Goal: Navigation & Orientation: Find specific page/section

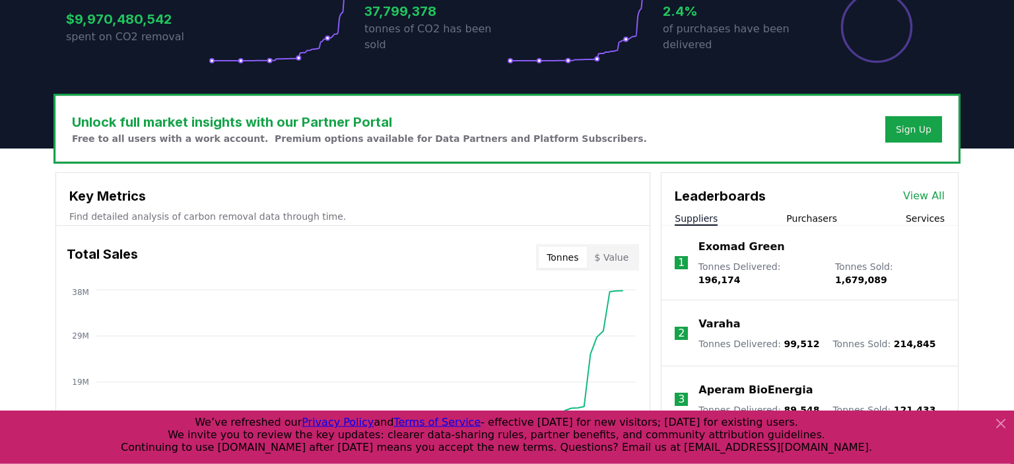
scroll to position [312, 0]
click at [934, 194] on link "View All" at bounding box center [924, 197] width 42 height 16
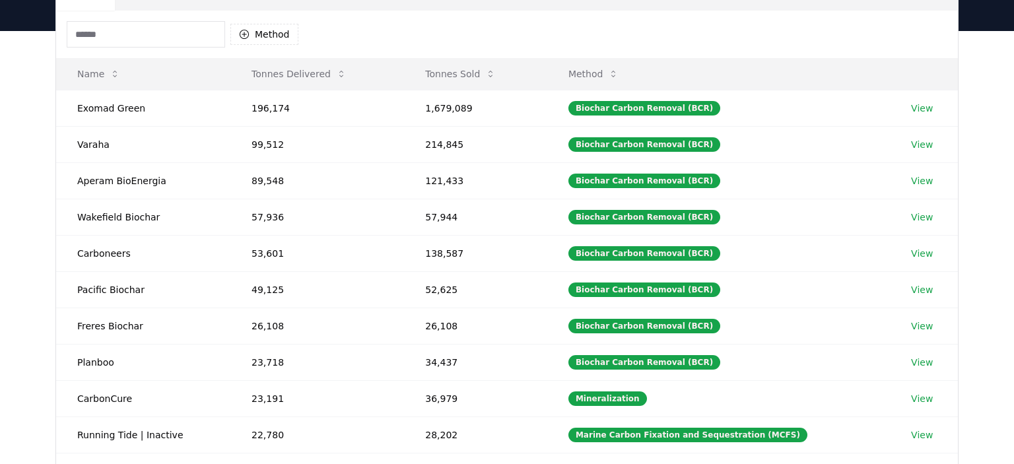
scroll to position [174, 0]
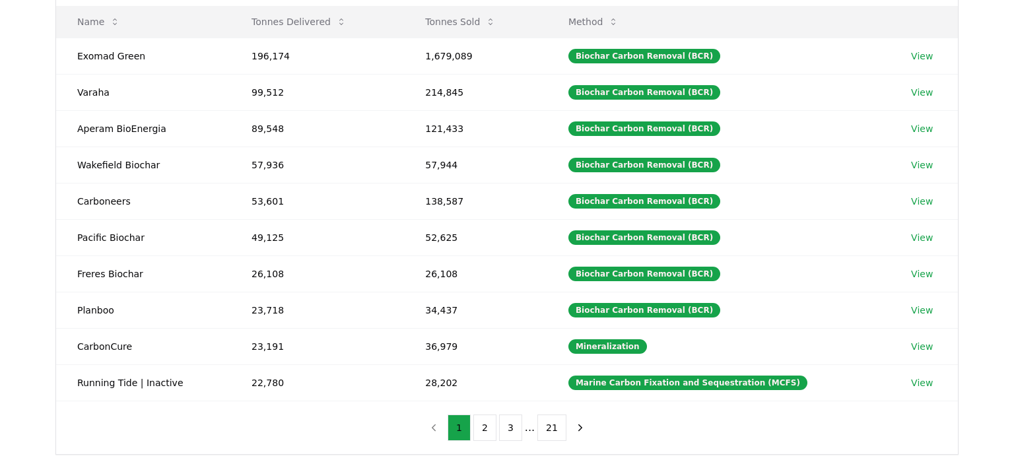
click at [482, 432] on body "CDR . fyi Leaderboards CDR Map Pricing Survey Events Partners About Us Blog Con…" at bounding box center [507, 272] width 1014 height 893
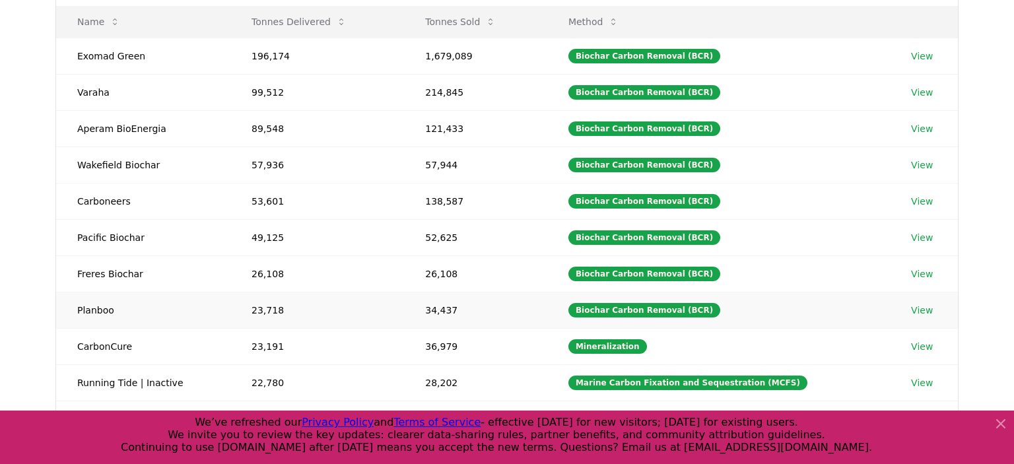
scroll to position [424, 0]
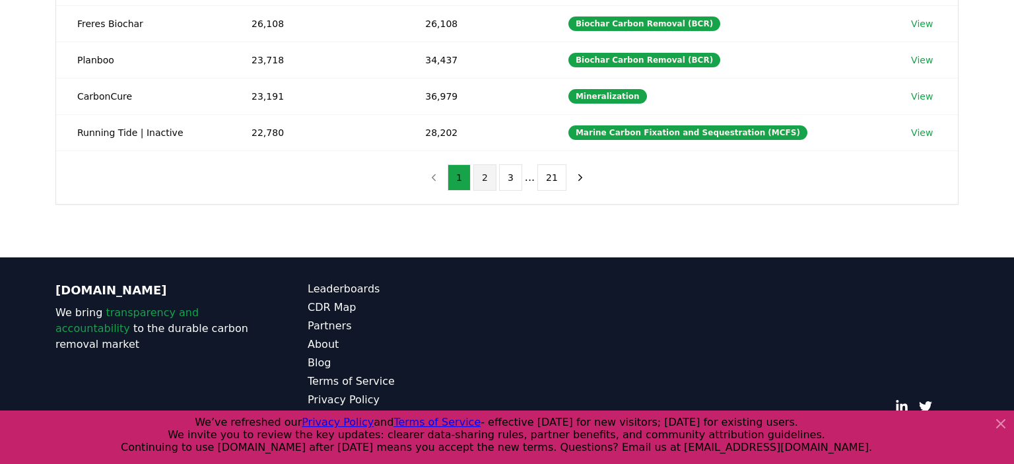
click at [481, 170] on button "2" at bounding box center [484, 177] width 23 height 26
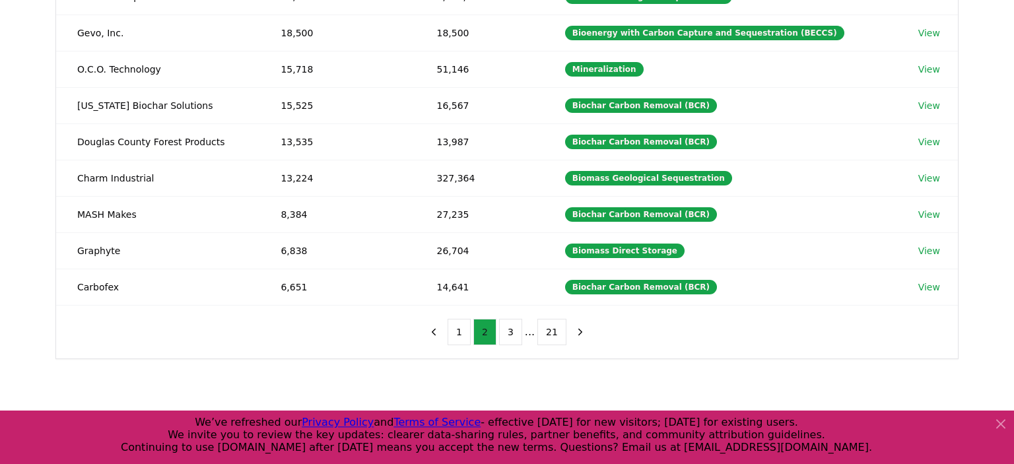
scroll to position [285, 0]
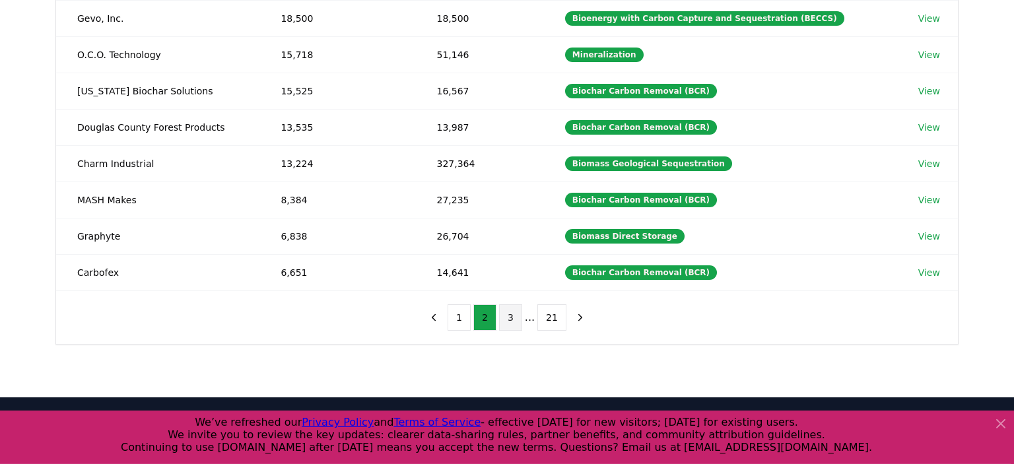
click at [509, 310] on button "3" at bounding box center [510, 317] width 23 height 26
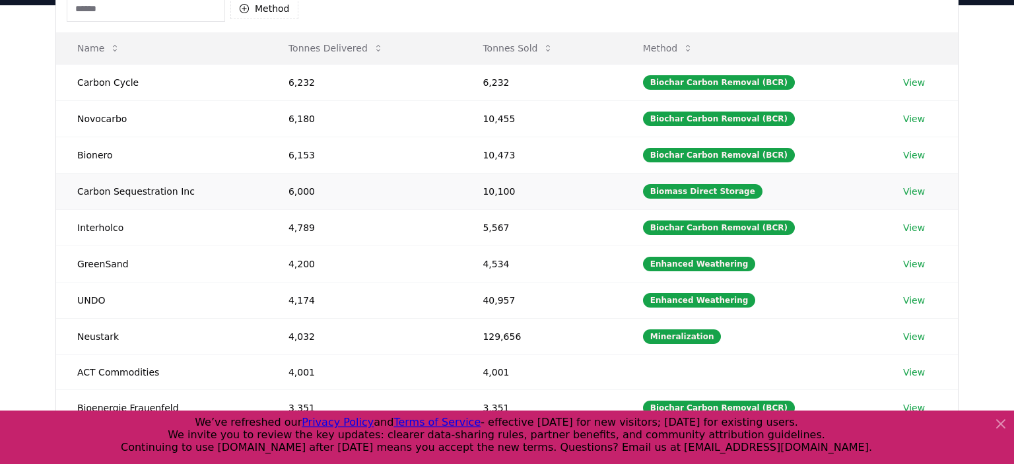
scroll to position [147, 0]
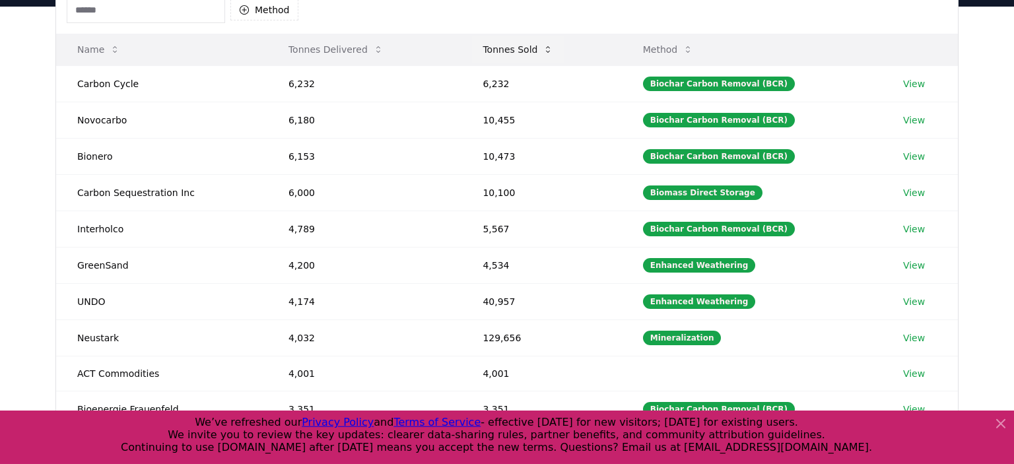
click at [522, 55] on button "Tonnes Sold" at bounding box center [518, 49] width 92 height 26
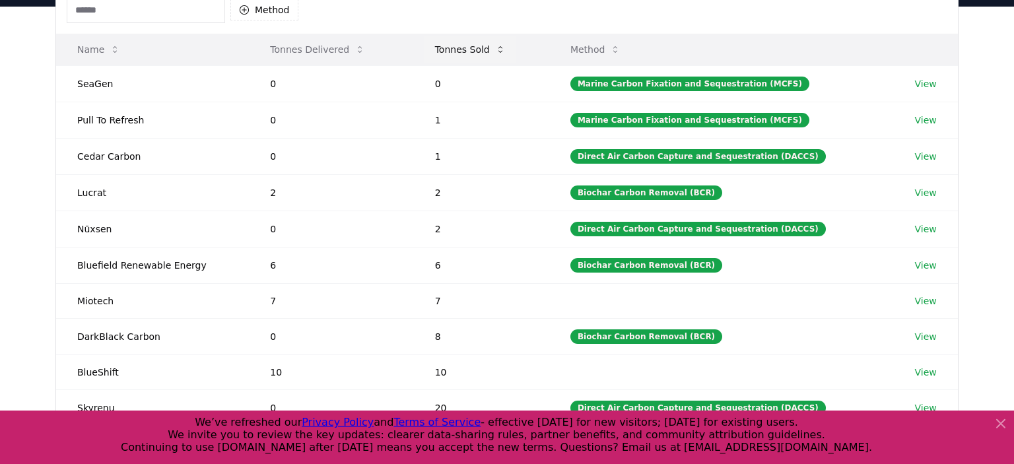
click at [463, 57] on button "Tonnes Sold" at bounding box center [470, 49] width 92 height 26
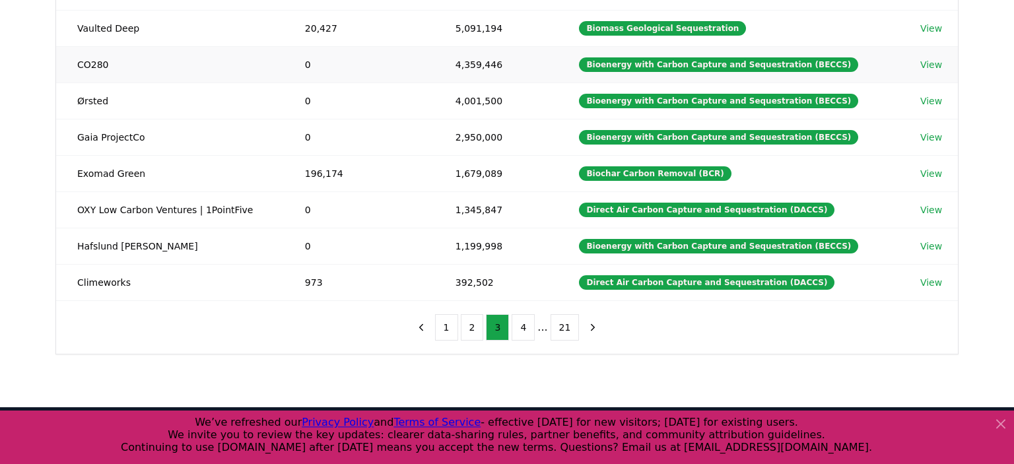
scroll to position [290, 0]
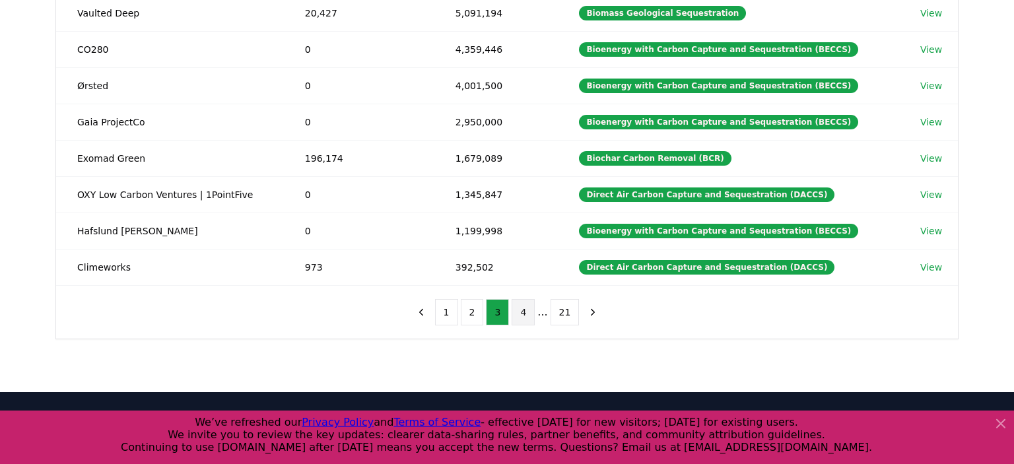
click at [519, 310] on button "4" at bounding box center [523, 312] width 23 height 26
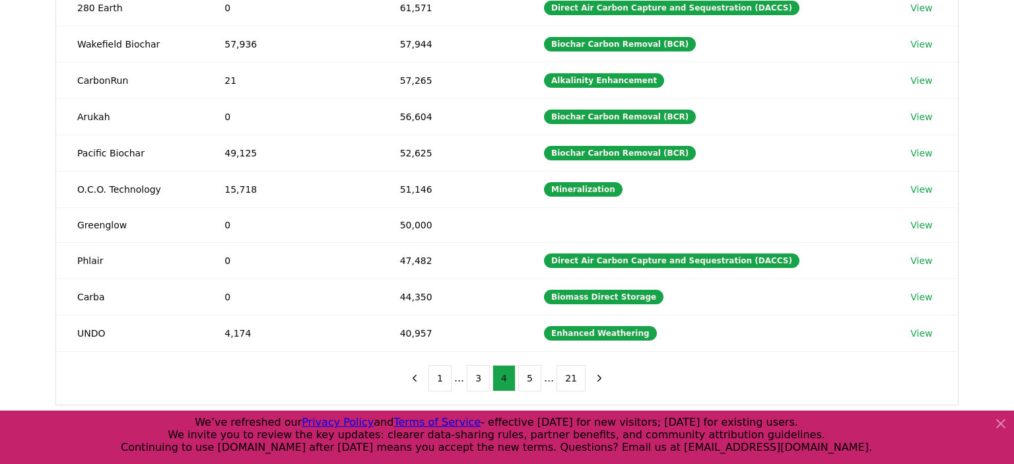
scroll to position [225, 0]
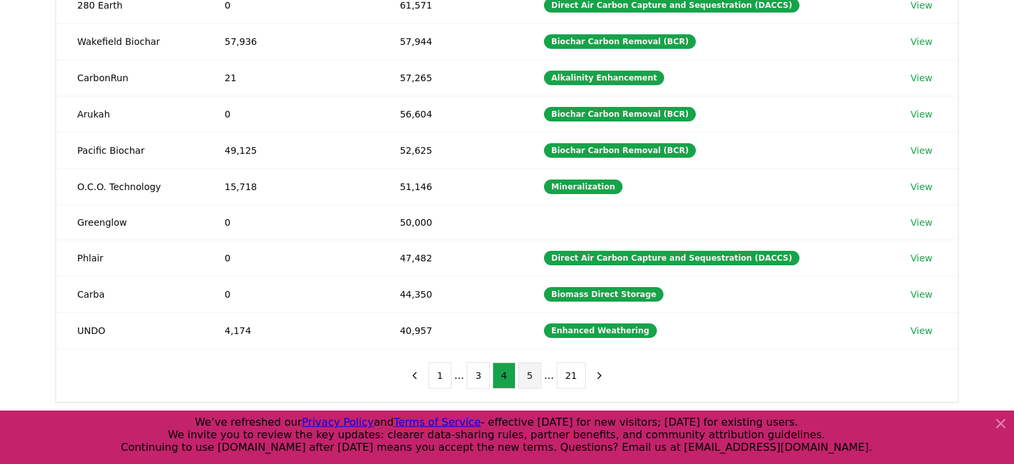
click at [533, 372] on button "5" at bounding box center [529, 375] width 23 height 26
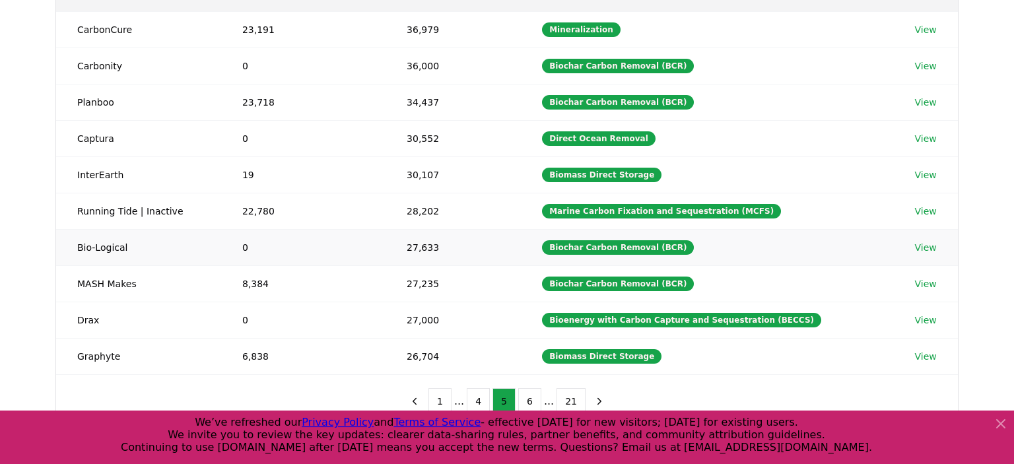
scroll to position [201, 0]
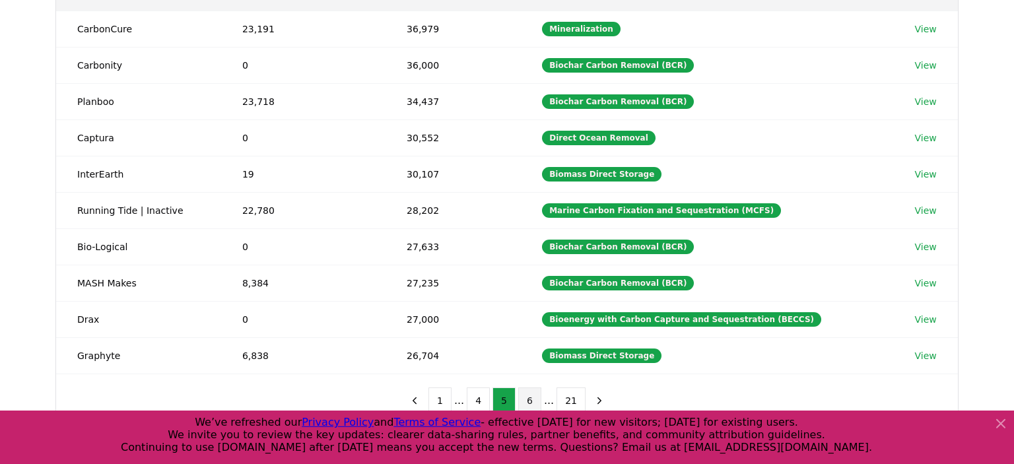
click at [524, 395] on button "6" at bounding box center [529, 401] width 23 height 26
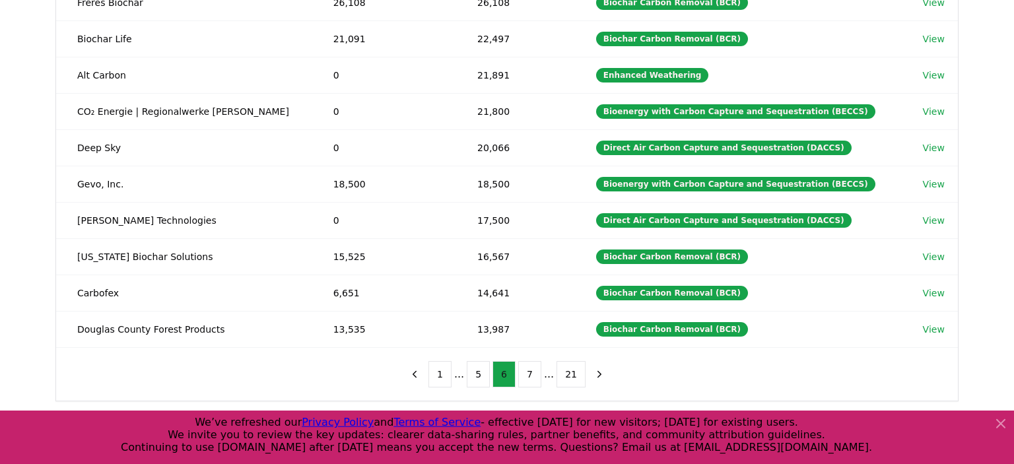
scroll to position [229, 0]
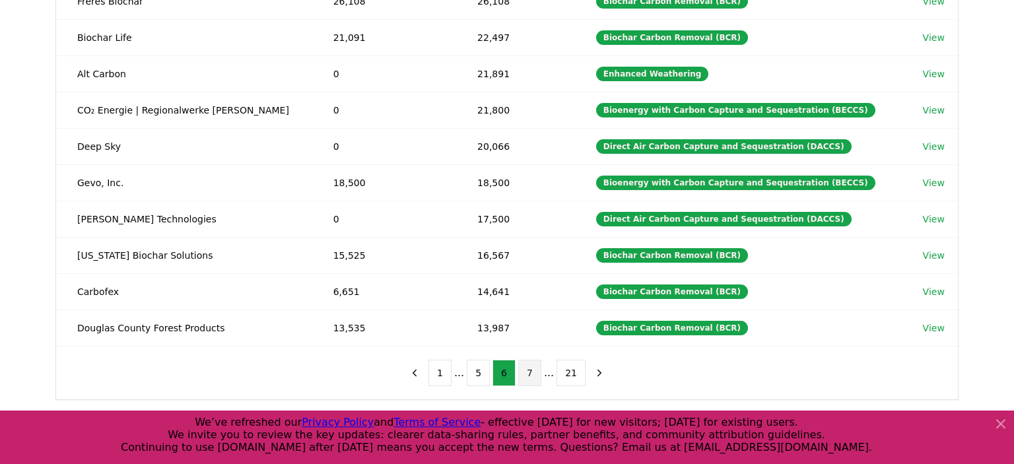
click at [533, 364] on button "7" at bounding box center [529, 373] width 23 height 26
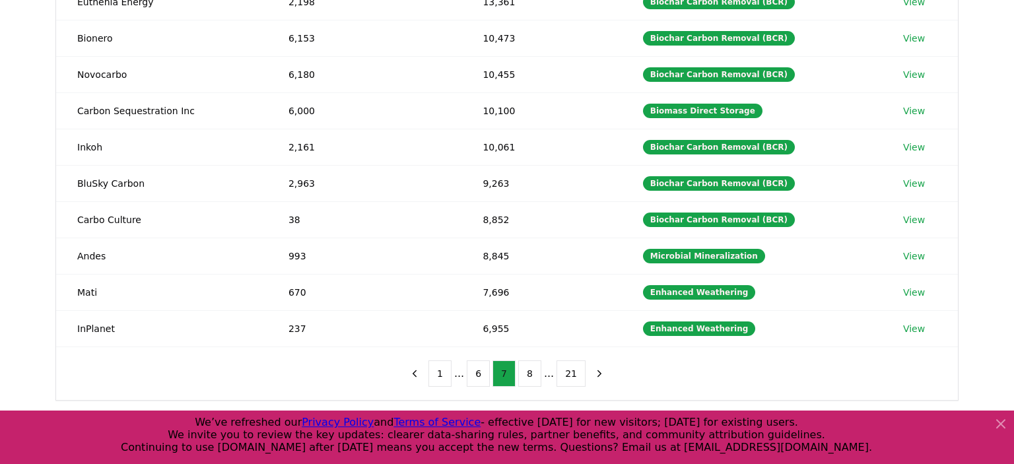
scroll to position [238, 0]
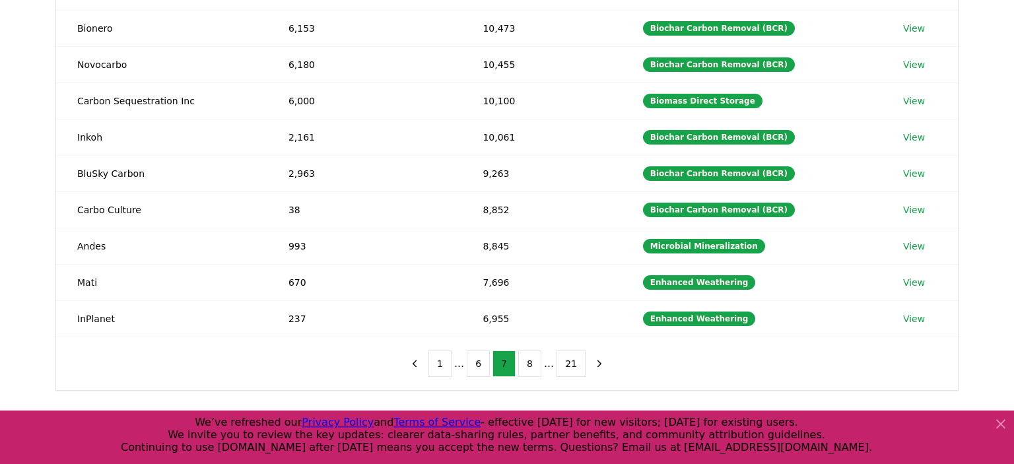
click at [533, 364] on button "8" at bounding box center [529, 364] width 23 height 26
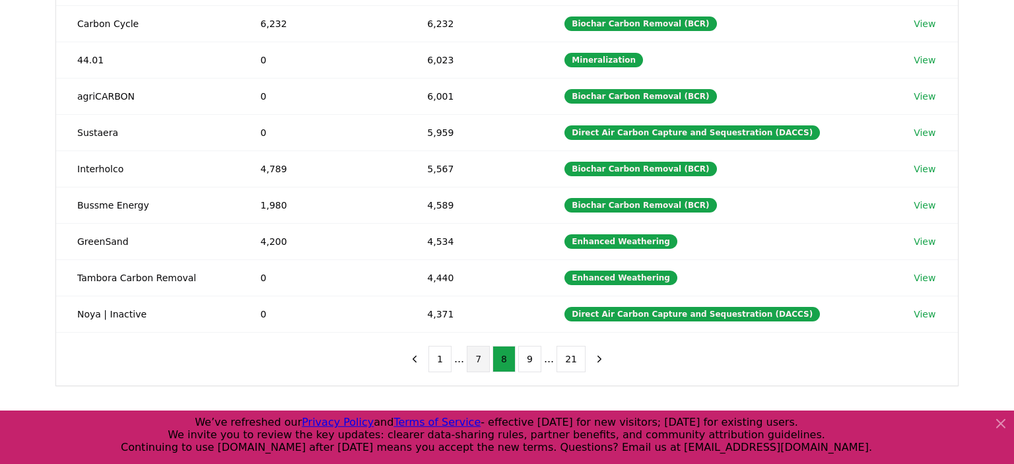
scroll to position [255, 0]
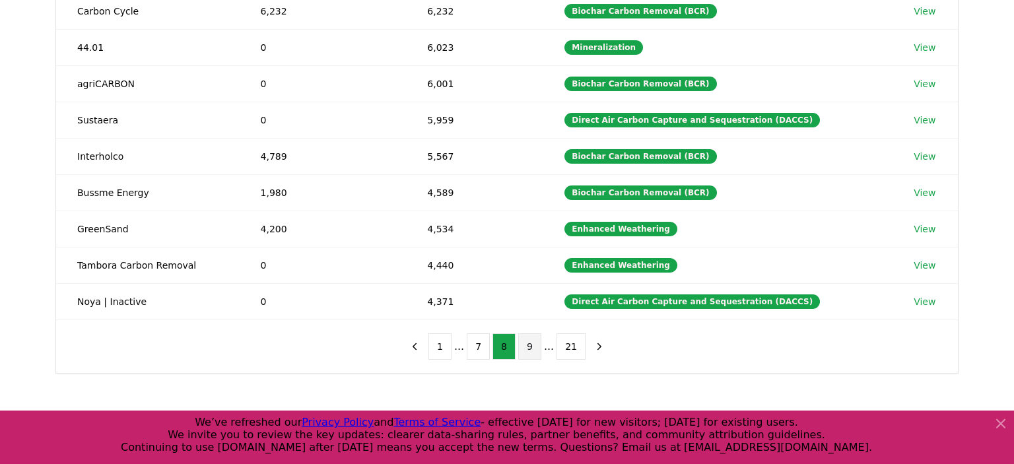
click at [529, 343] on button "9" at bounding box center [529, 346] width 23 height 26
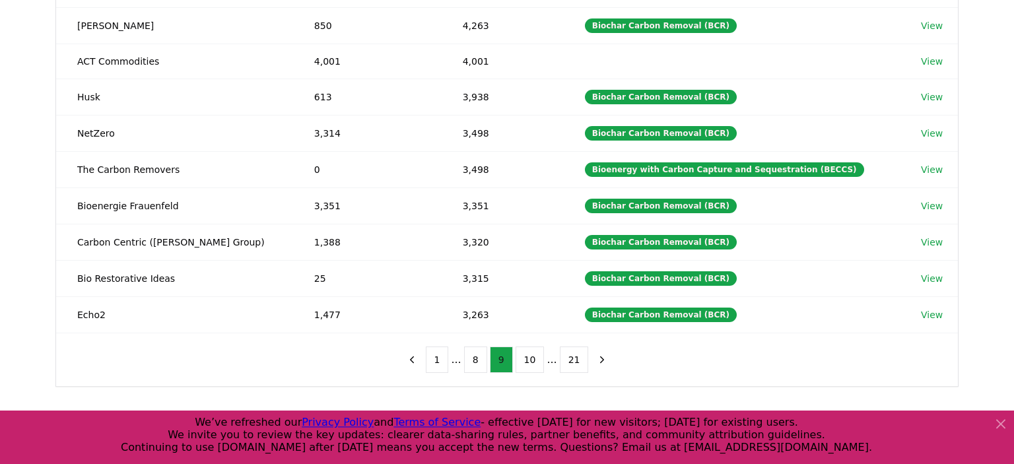
scroll to position [238, 0]
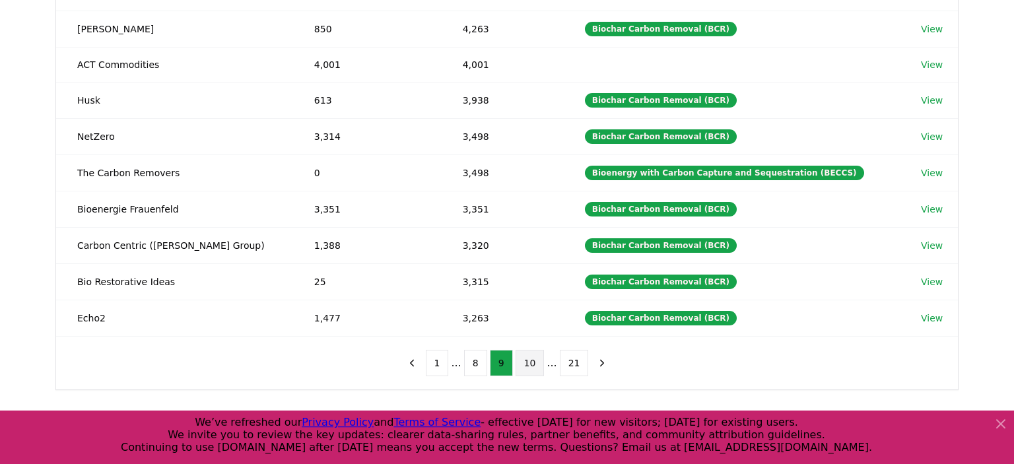
click at [529, 355] on button "10" at bounding box center [530, 363] width 29 height 26
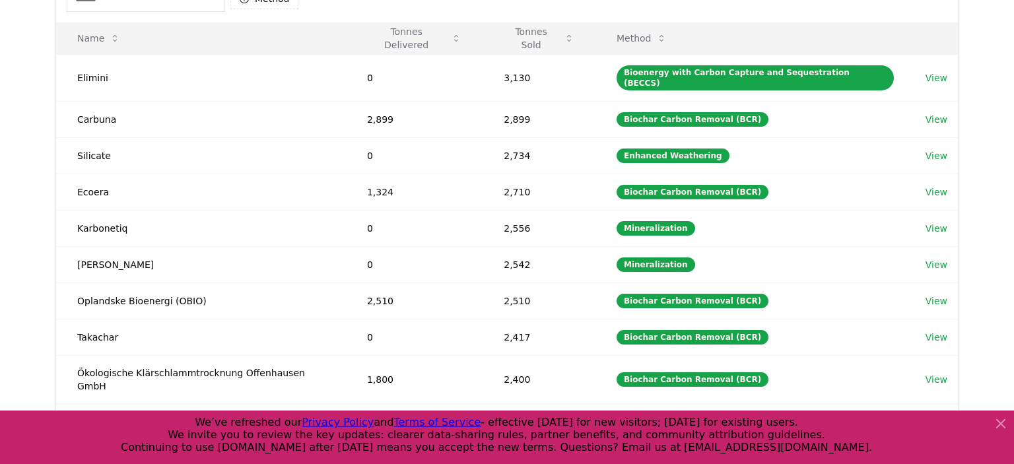
scroll to position [219, 0]
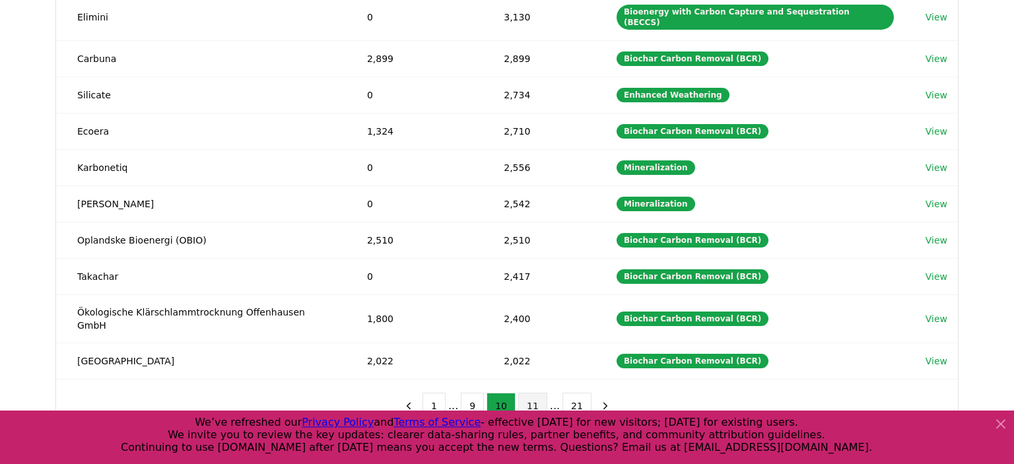
click at [526, 393] on button "11" at bounding box center [532, 406] width 29 height 26
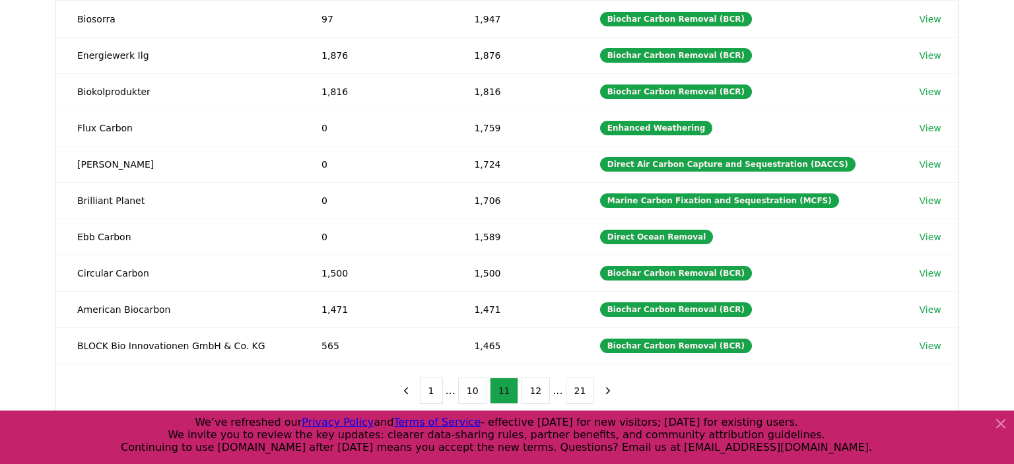
scroll to position [211, 0]
click at [529, 378] on button "12" at bounding box center [535, 391] width 29 height 26
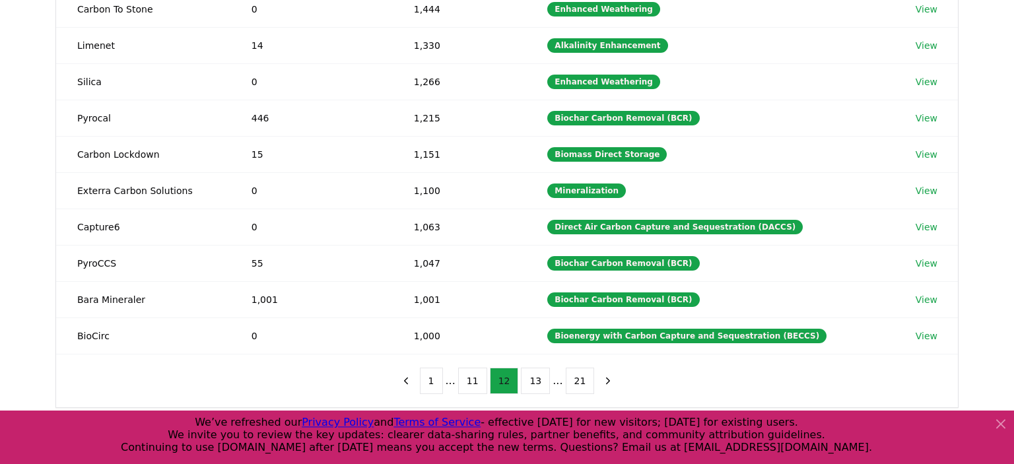
scroll to position [229, 0]
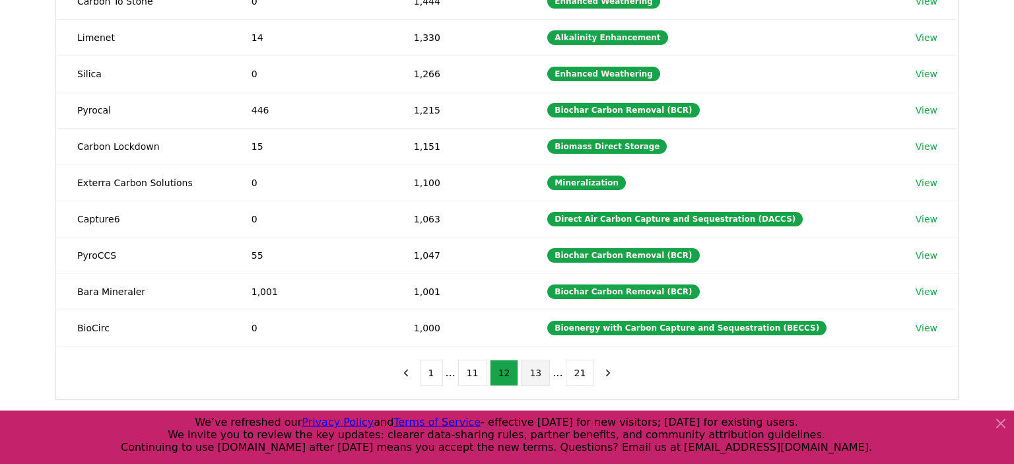
click at [532, 378] on button "13" at bounding box center [535, 373] width 29 height 26
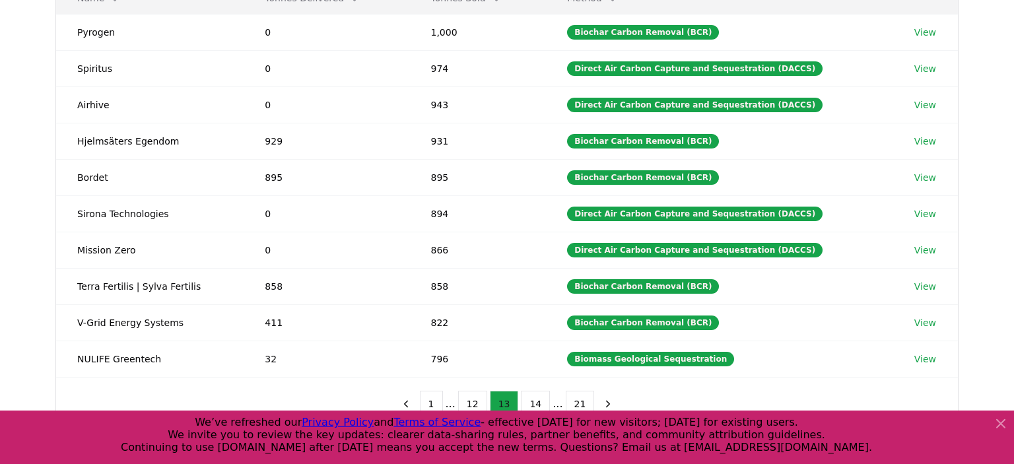
scroll to position [198, 0]
